Goal: Find specific page/section: Find specific page/section

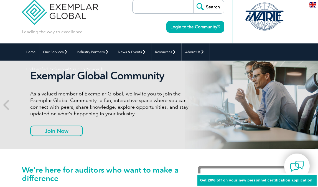
scroll to position [8, 0]
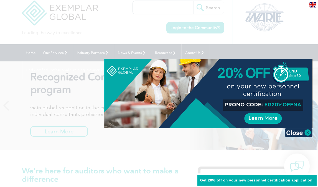
click at [83, 96] on div at bounding box center [159, 93] width 318 height 187
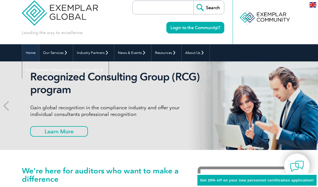
click at [31, 53] on link "Home" at bounding box center [30, 52] width 17 height 17
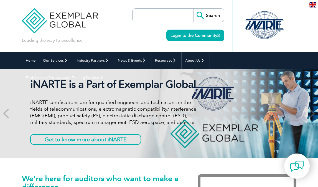
click at [313, 6] on img at bounding box center [312, 4] width 7 height 5
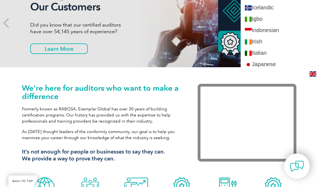
scroll to position [445, 0]
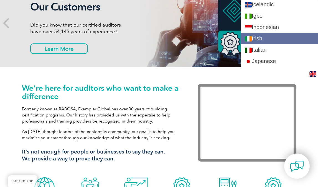
click at [261, 39] on link "Irish" at bounding box center [278, 38] width 77 height 11
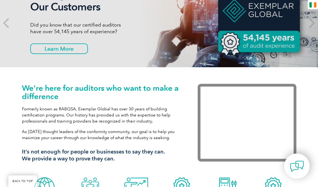
scroll to position [0, 0]
type input "Cuardaigh"
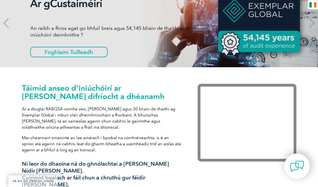
scroll to position [87, 0]
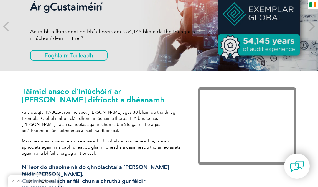
click at [312, 4] on img at bounding box center [312, 4] width 7 height 5
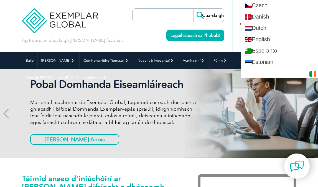
scroll to position [228, 0]
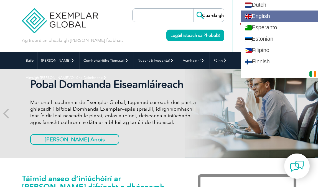
click at [271, 16] on link "English" at bounding box center [278, 16] width 77 height 11
type input "Search"
